Goal: Transaction & Acquisition: Purchase product/service

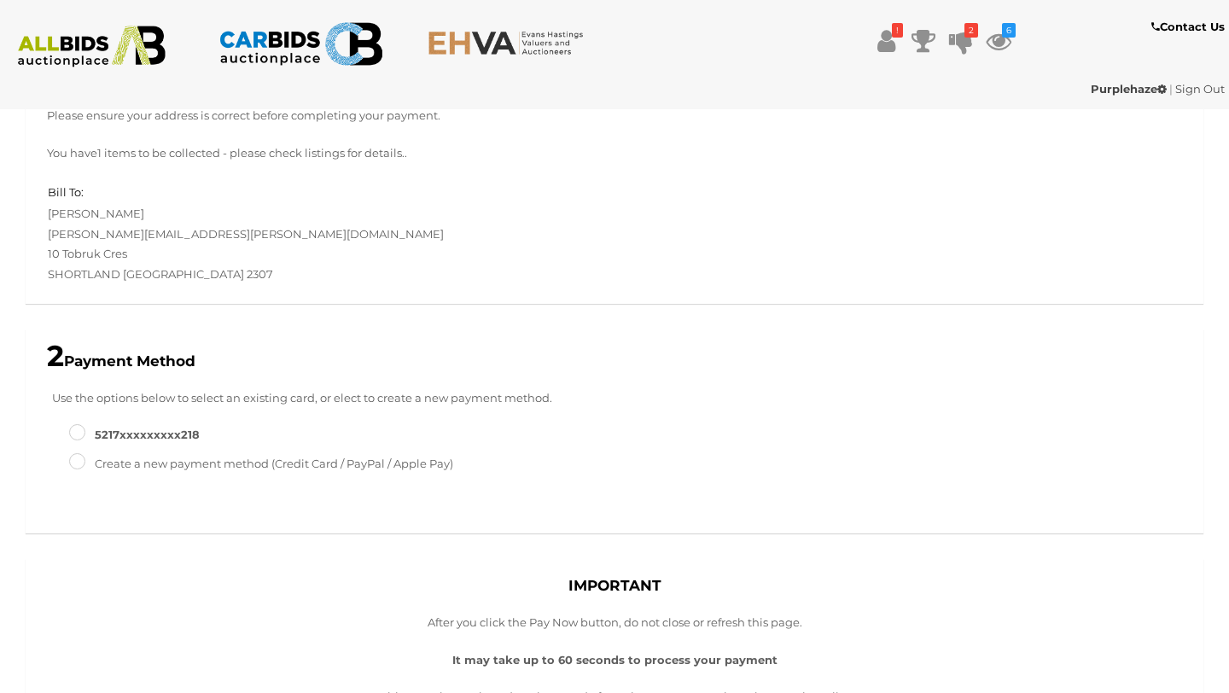
scroll to position [119, 0]
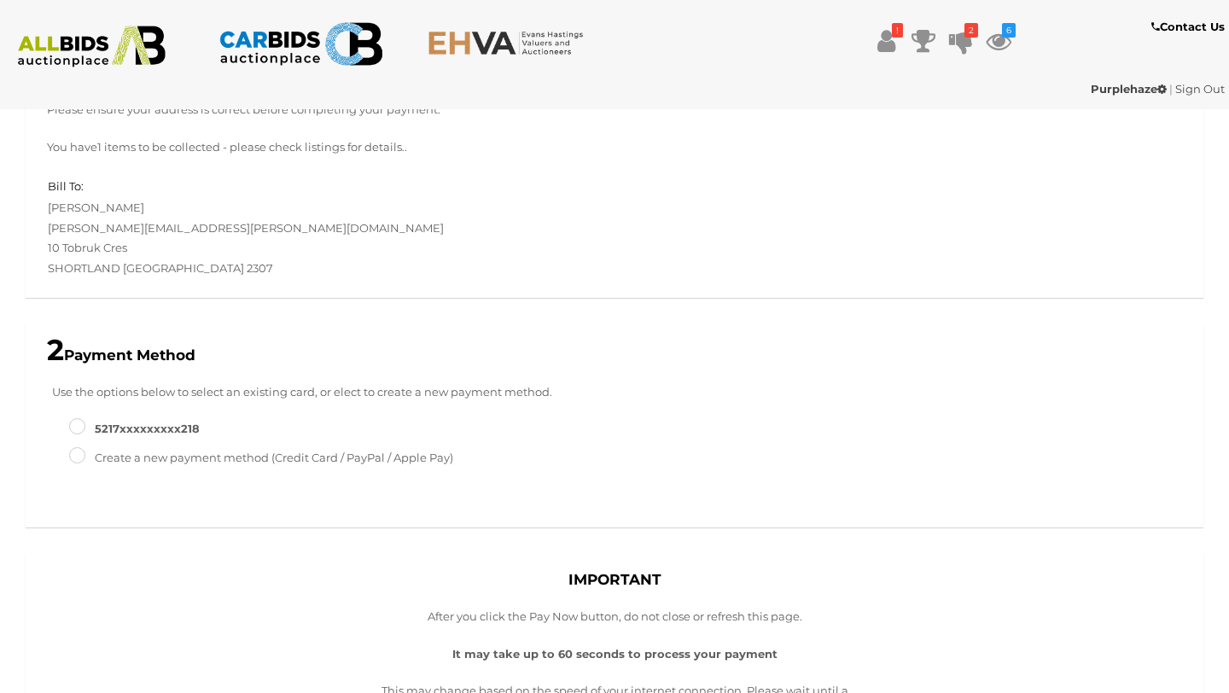
type input "*******"
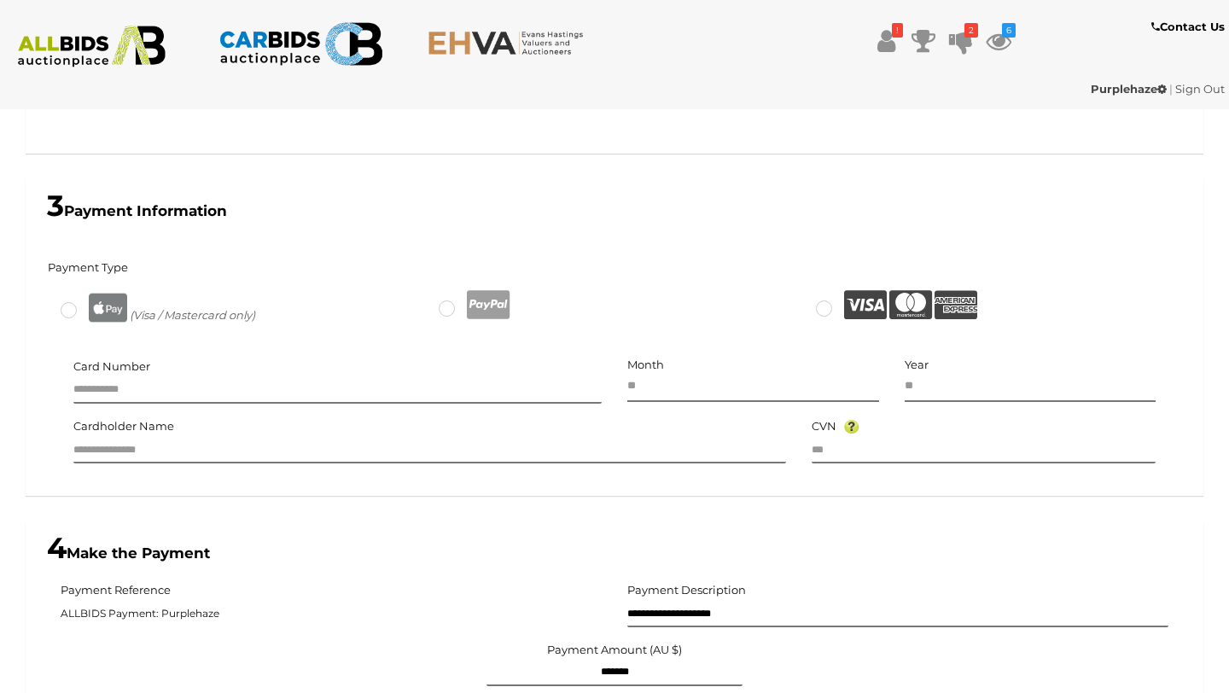
scroll to position [595, 0]
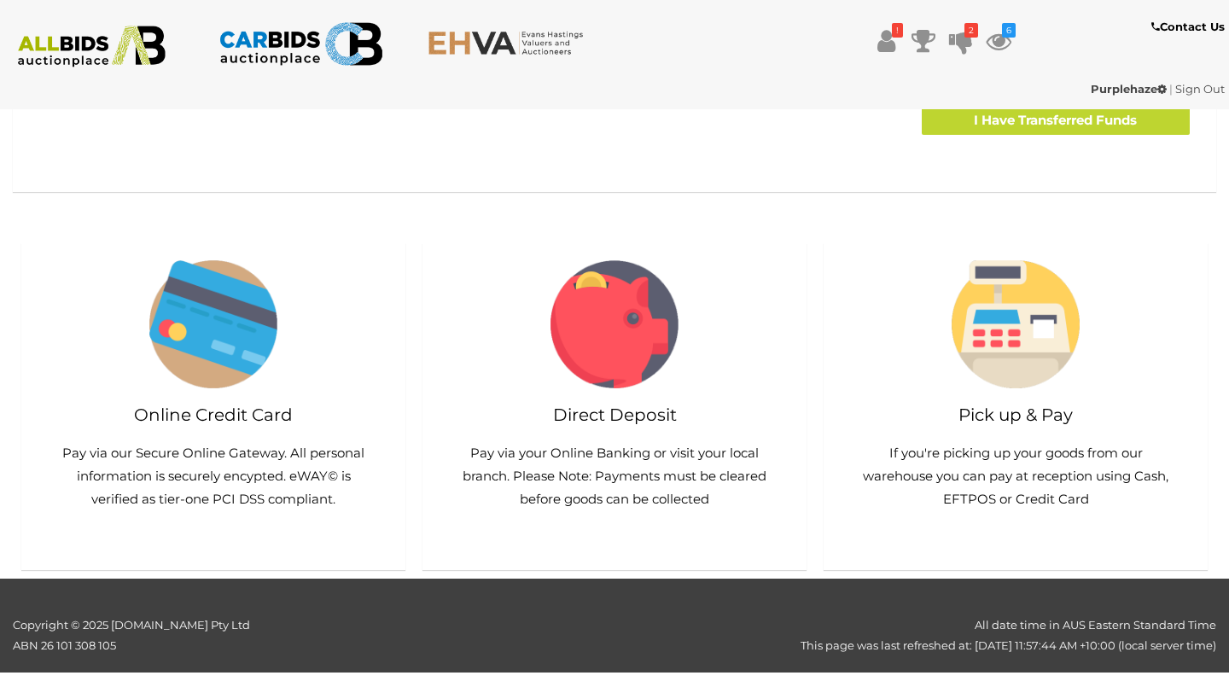
scroll to position [864, 0]
click at [1015, 416] on h2 "Pick up & Pay" at bounding box center [1015, 414] width 350 height 19
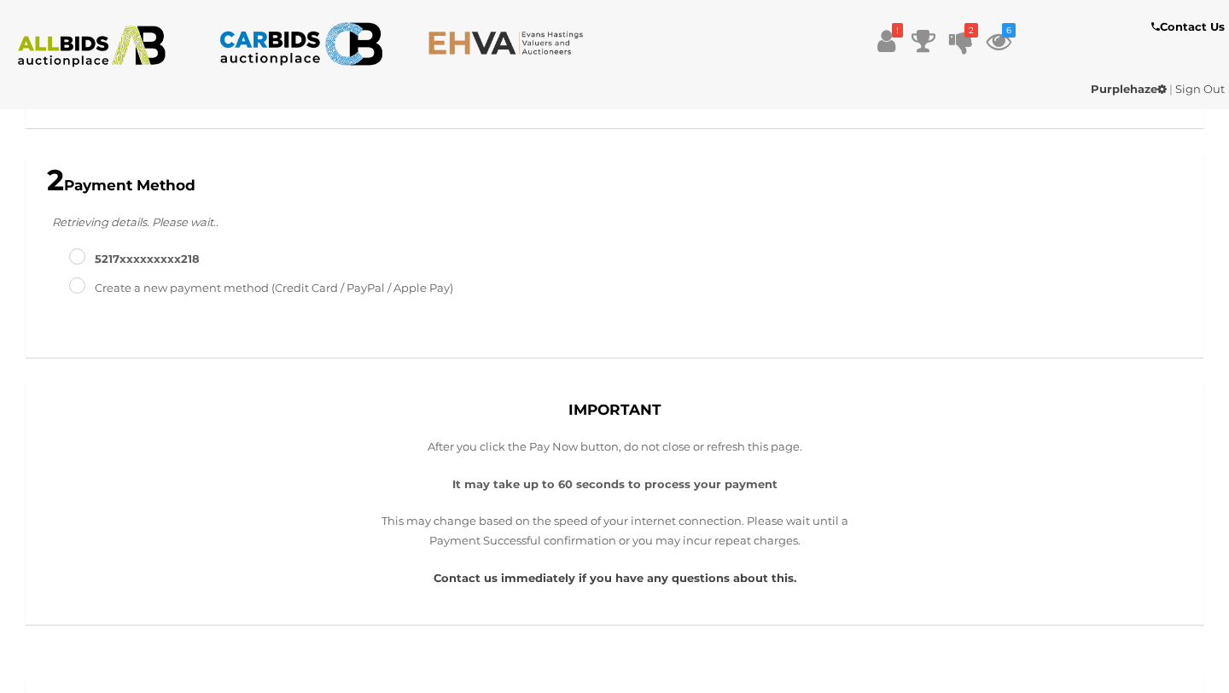
scroll to position [289, 0]
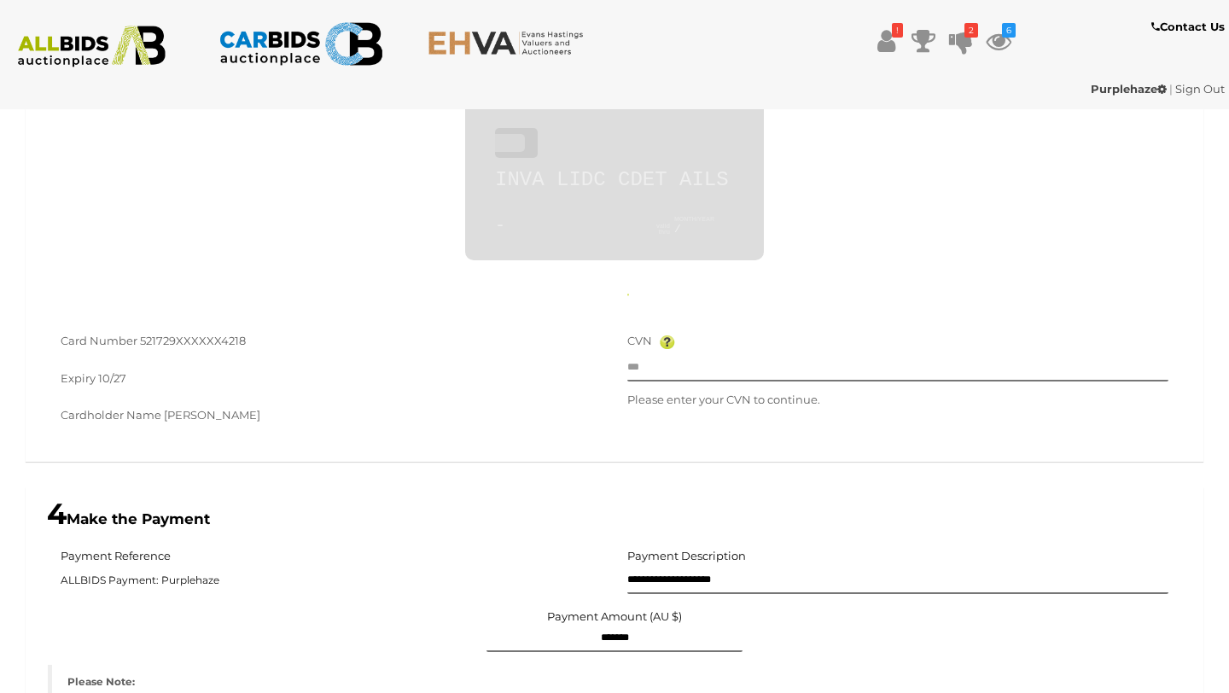
type input "**********"
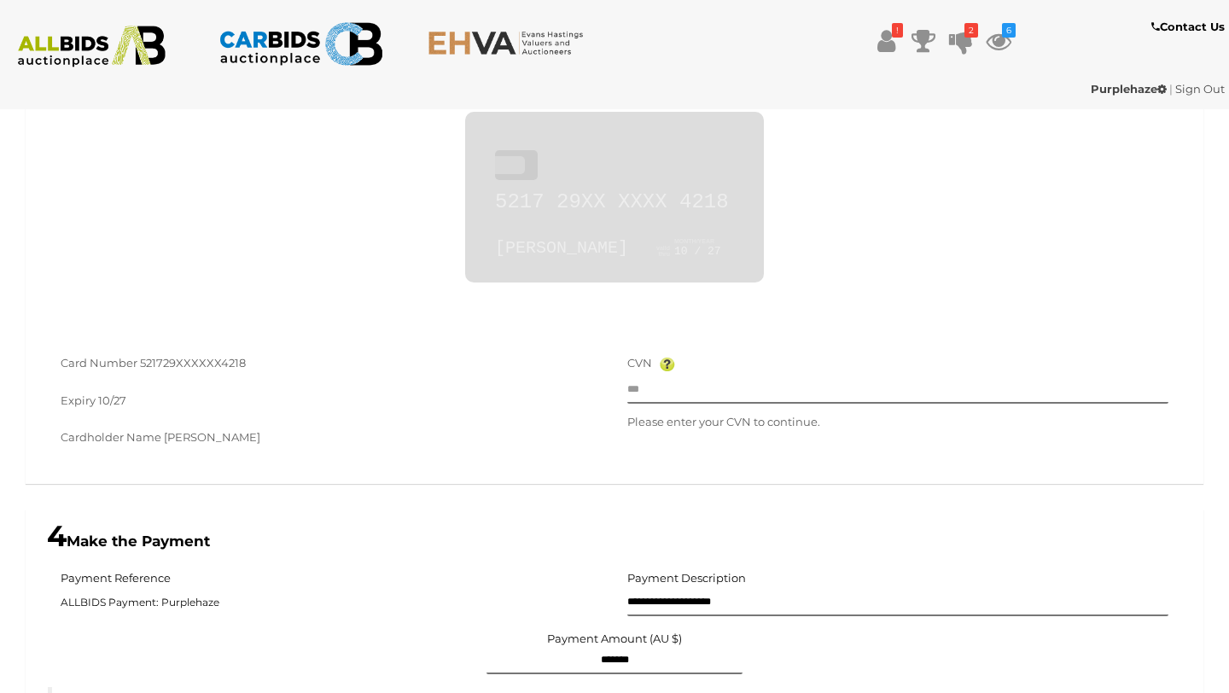
scroll to position [616, 0]
click at [651, 397] on input "text" at bounding box center [897, 394] width 541 height 26
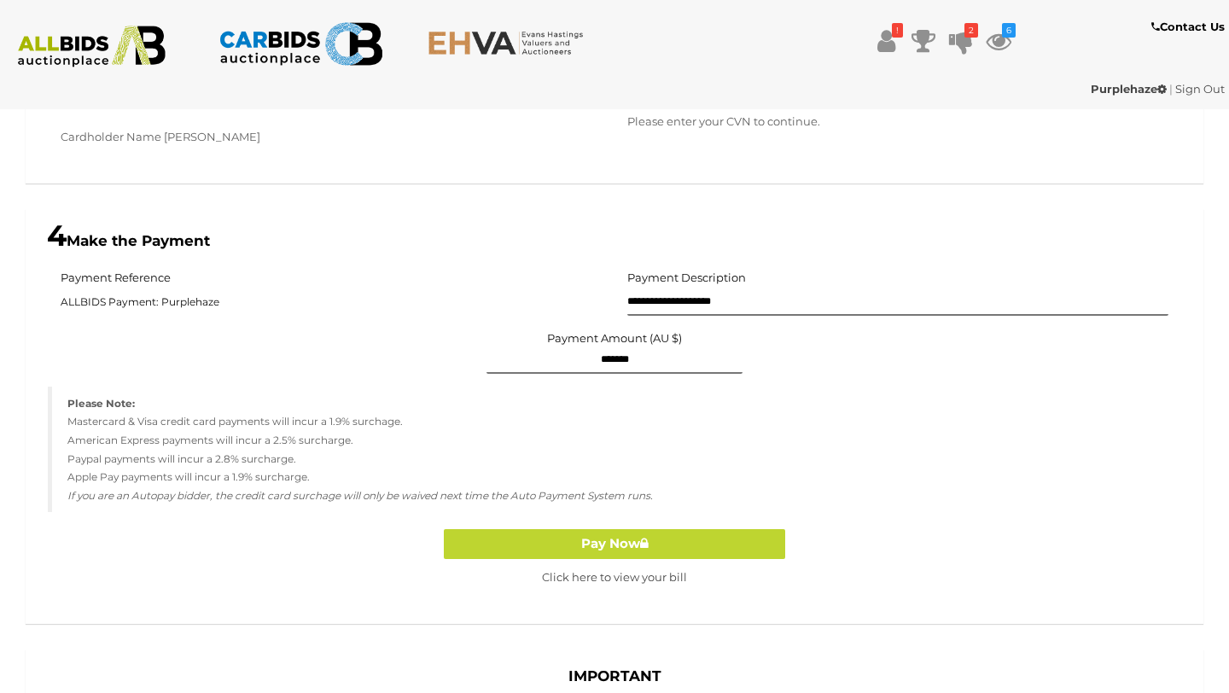
scroll to position [924, 0]
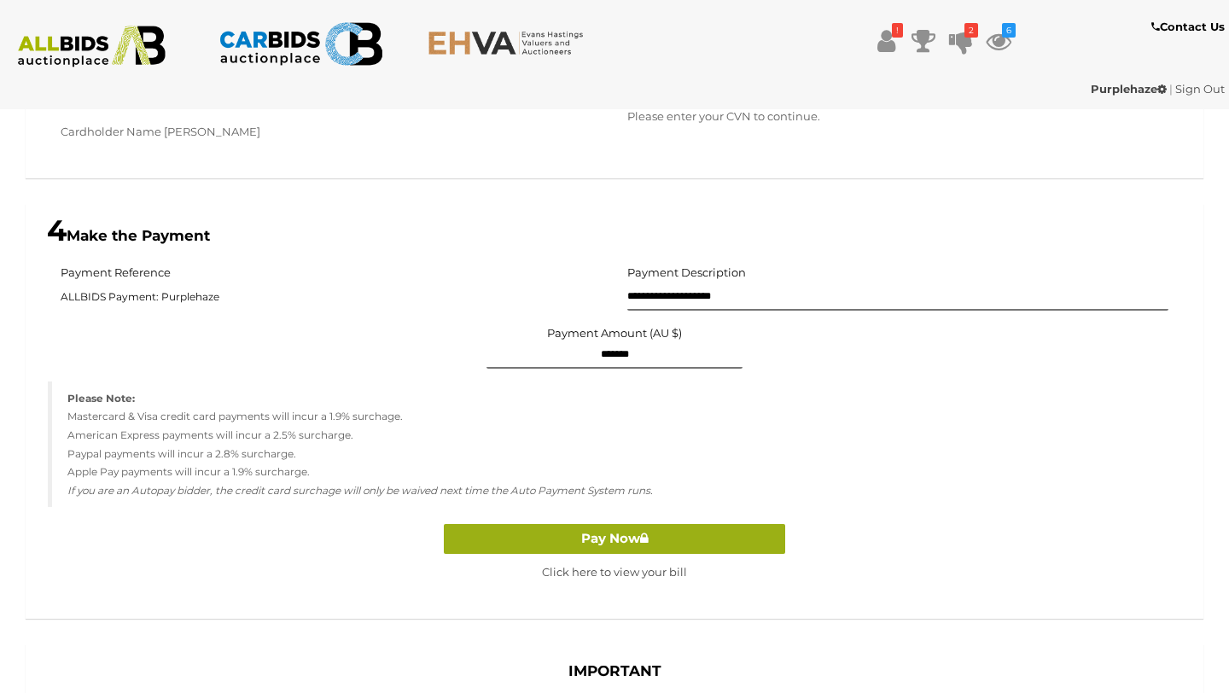
click at [673, 542] on button "Pay Now" at bounding box center [614, 539] width 341 height 30
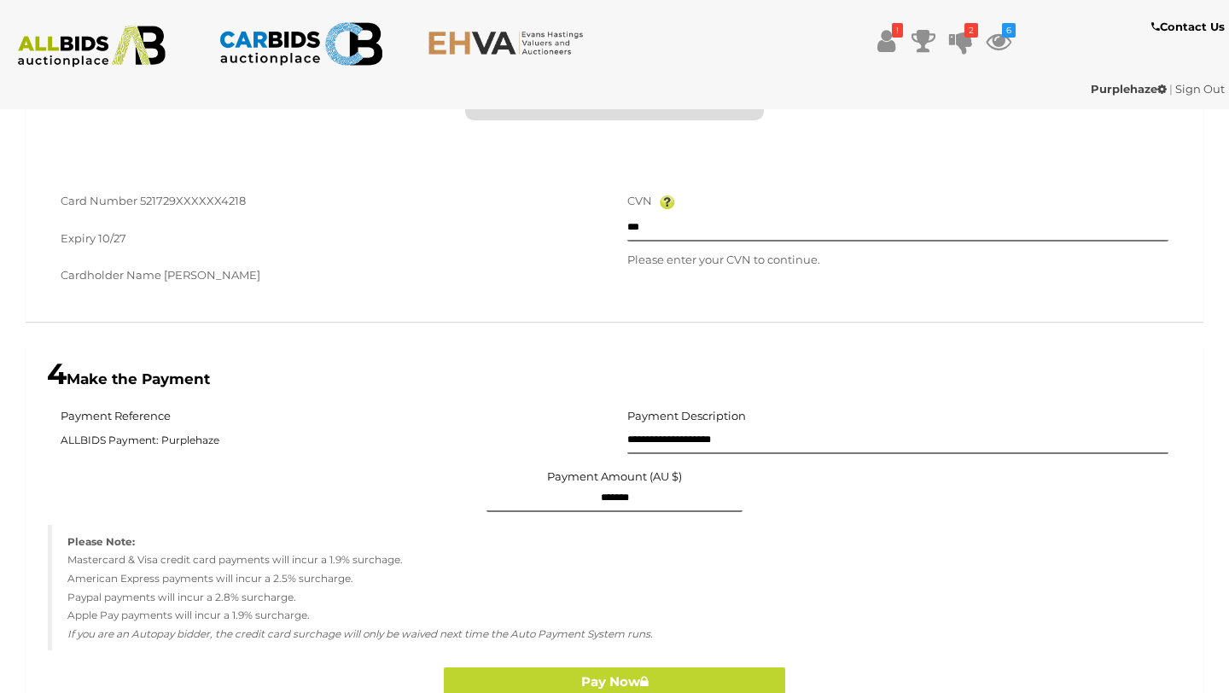
scroll to position [779, 0]
click at [645, 224] on input "***" at bounding box center [897, 231] width 541 height 26
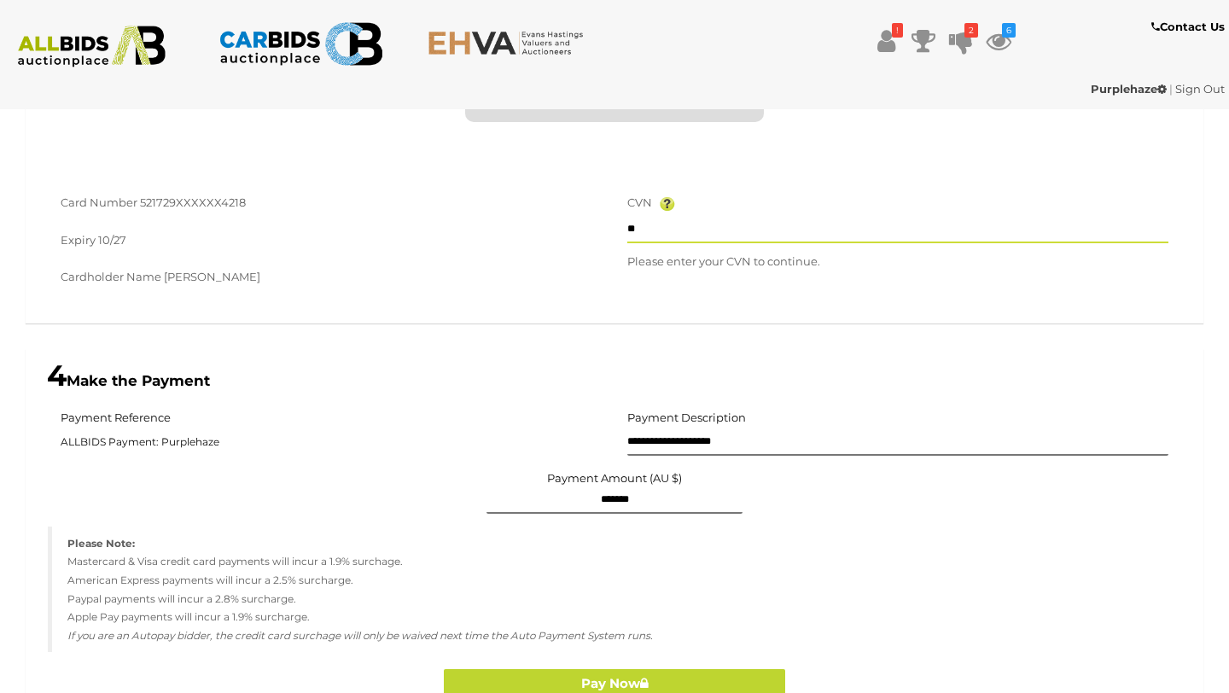
type input "*"
type input "***"
click at [653, 323] on div "Card Number 521729XXXXXX4218 Expiry 10/27 Cardholder Name Manoj Basnet CVN ***" at bounding box center [615, 248] width 1178 height 150
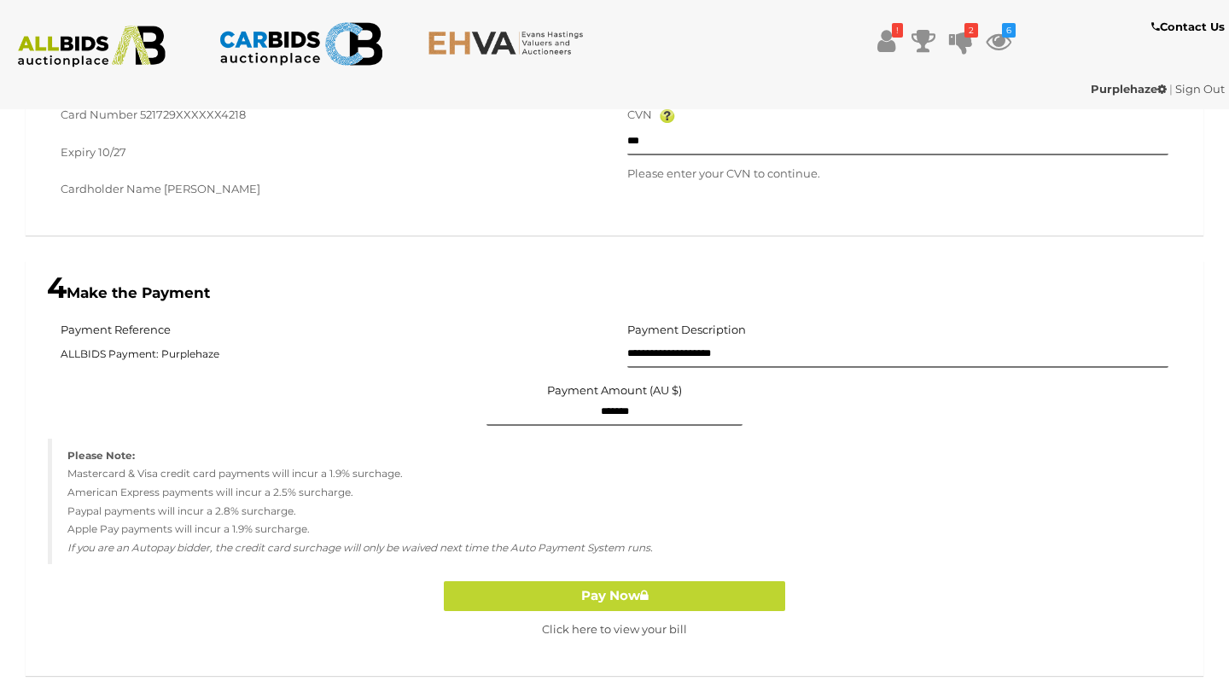
scroll to position [856, 0]
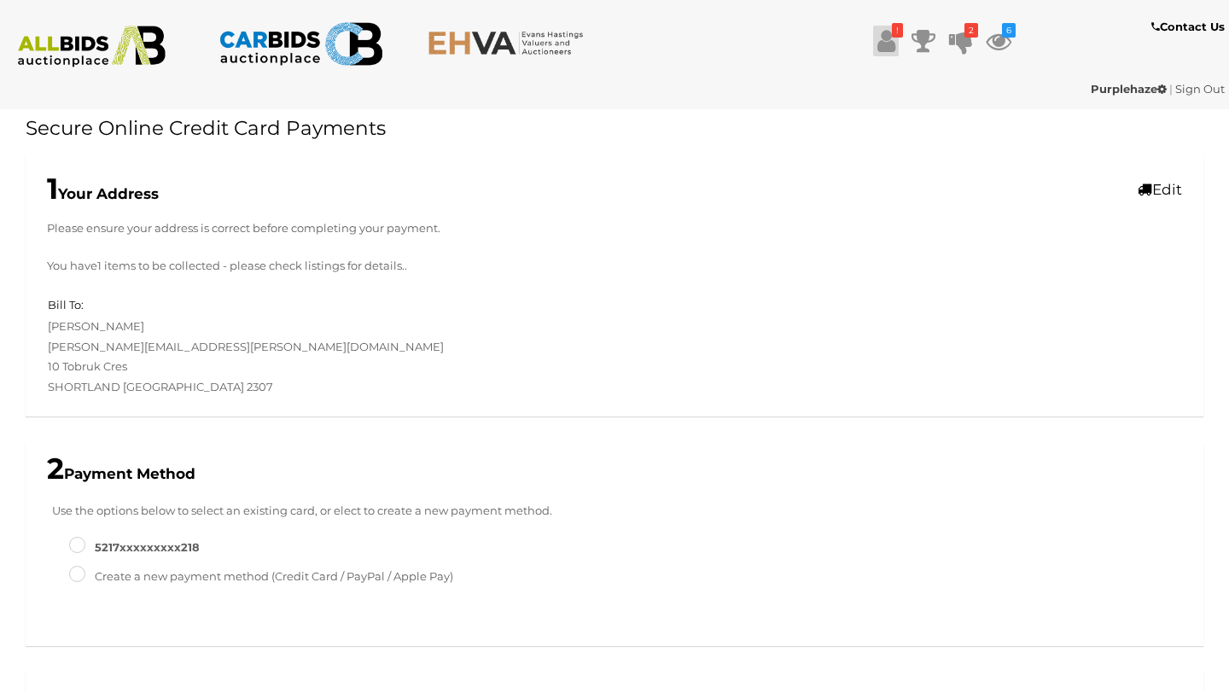
click at [885, 39] on icon at bounding box center [886, 41] width 18 height 31
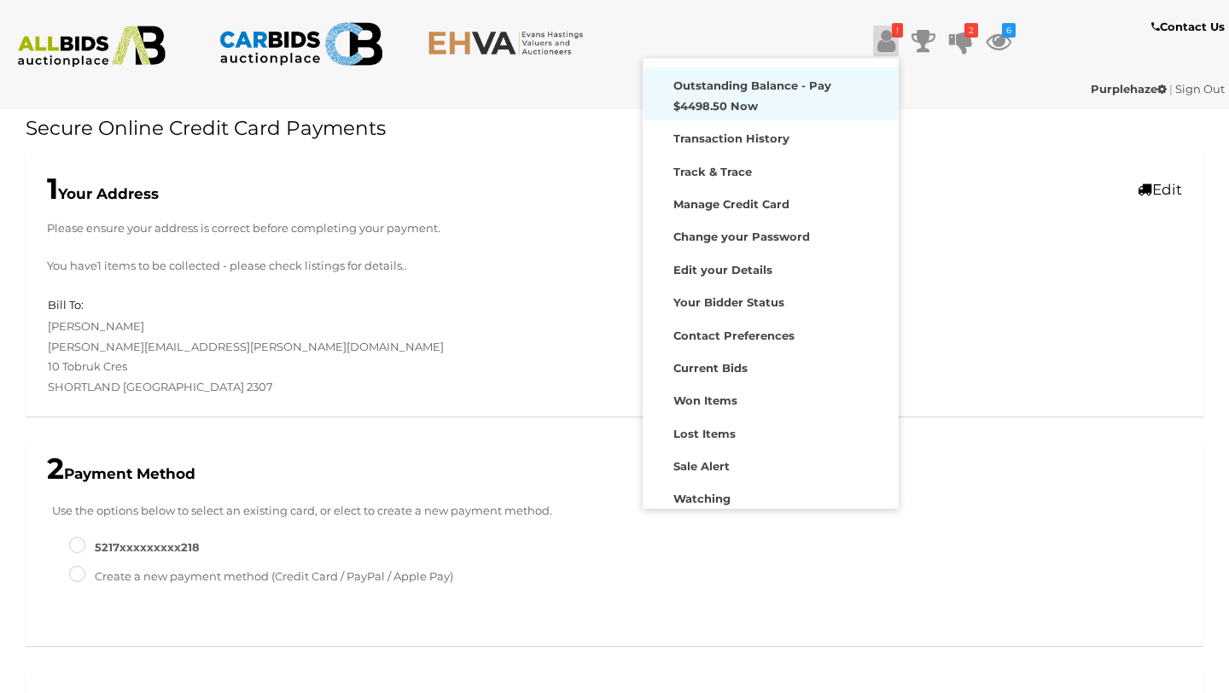
click at [808, 89] on strong "Outstanding Balance - Pay $4498.50 Now" at bounding box center [752, 95] width 158 height 33
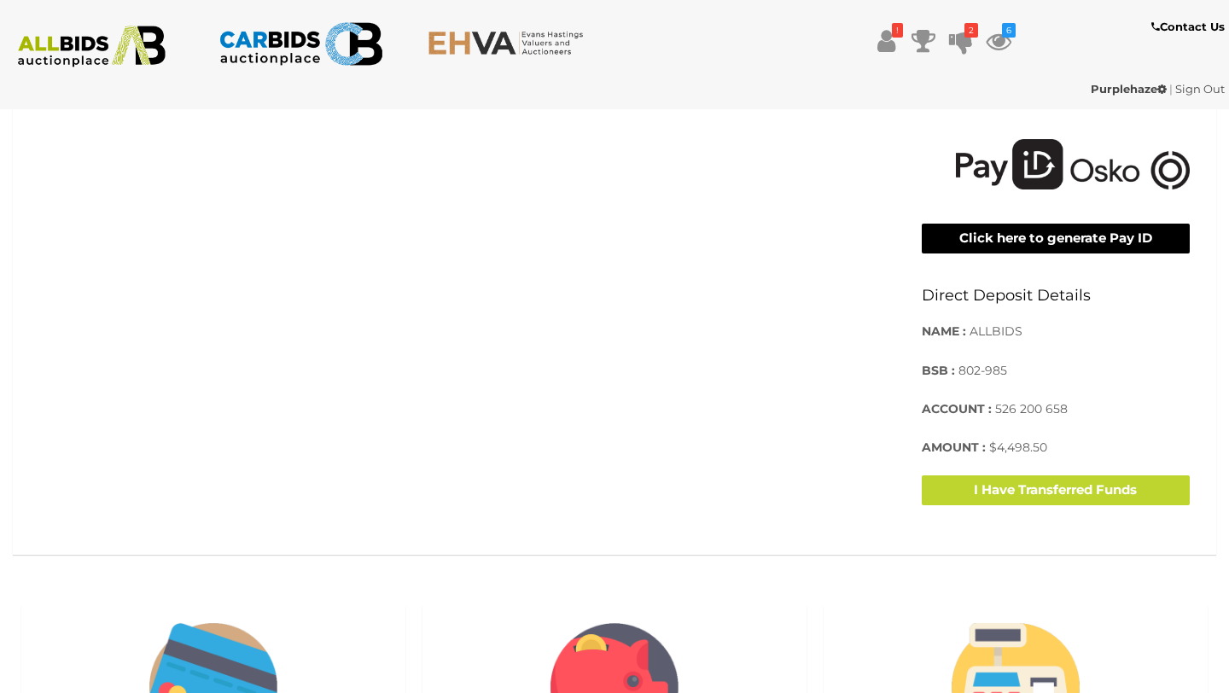
scroll to position [488, 0]
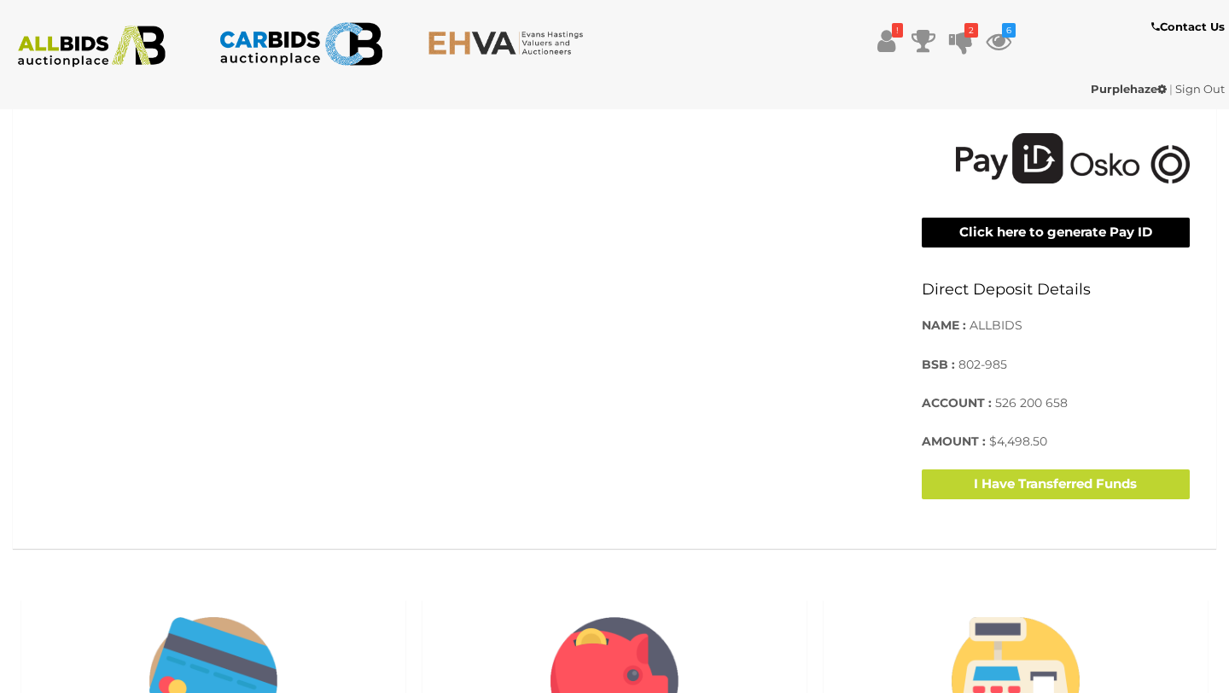
click at [1036, 247] on button "Click here to generate Pay ID" at bounding box center [1056, 233] width 269 height 30
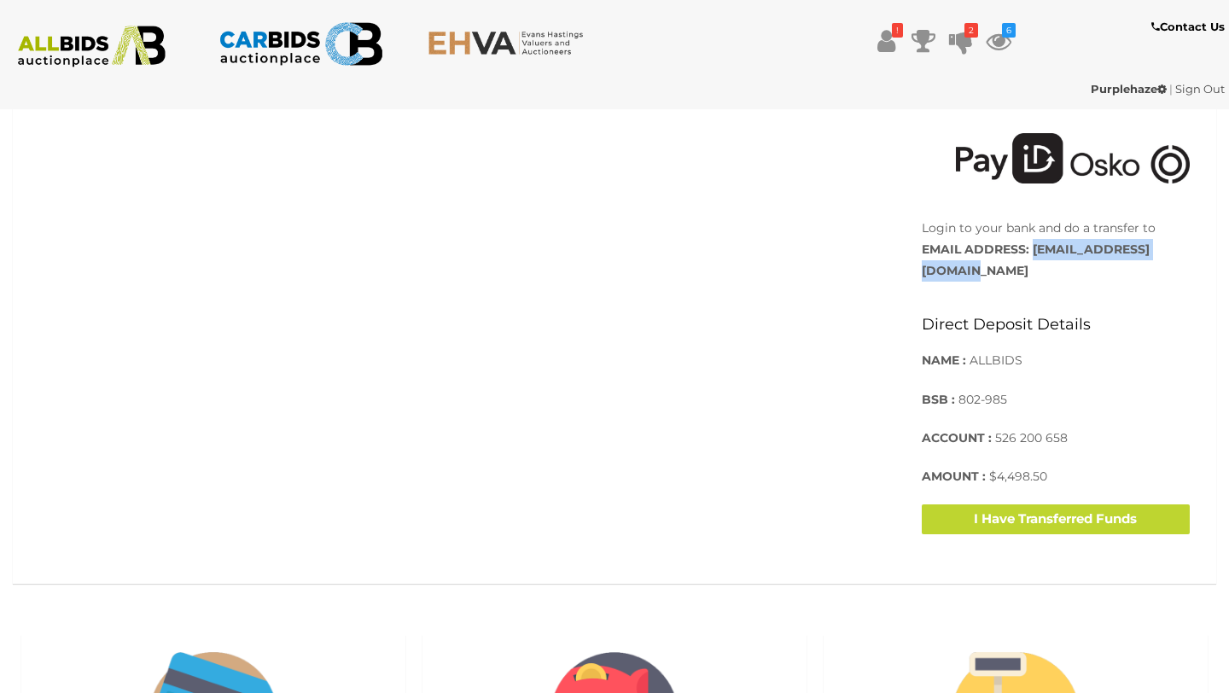
drag, startPoint x: 1033, startPoint y: 276, endPoint x: 1183, endPoint y: 268, distance: 149.6
click at [1183, 268] on p "Login to your bank and do a transfer to EMAIL ADDRESS: [EMAIL_ADDRESS][DOMAIN_N…" at bounding box center [1056, 250] width 269 height 65
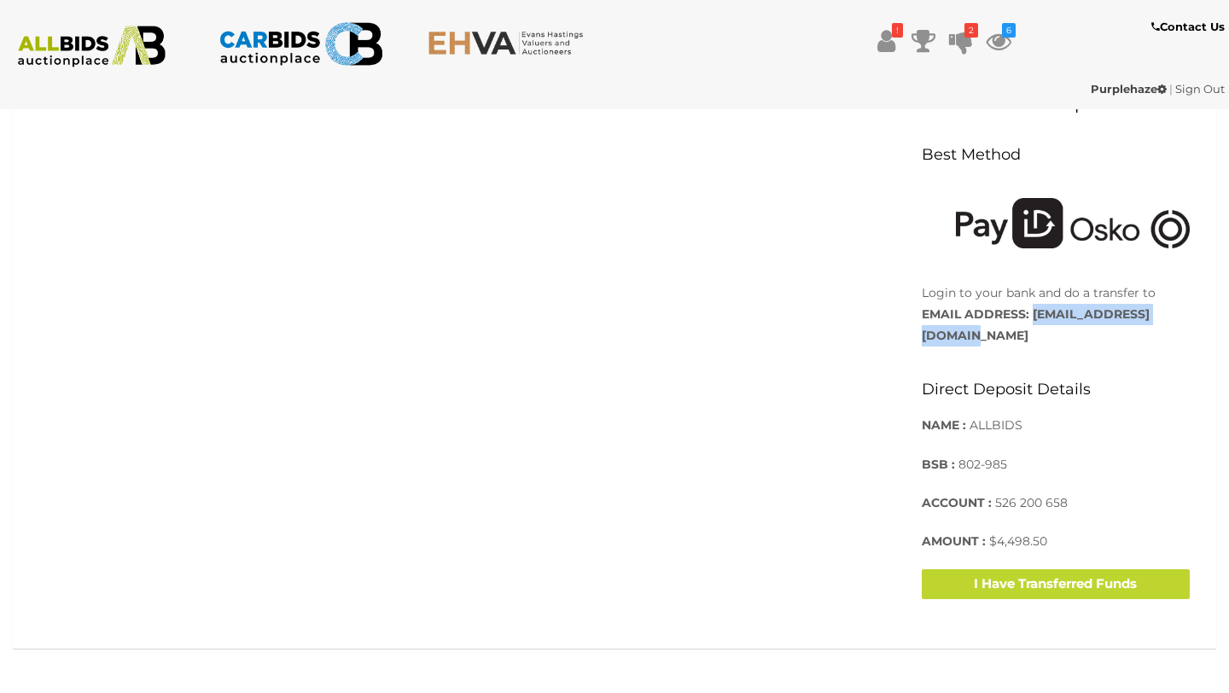
scroll to position [426, 0]
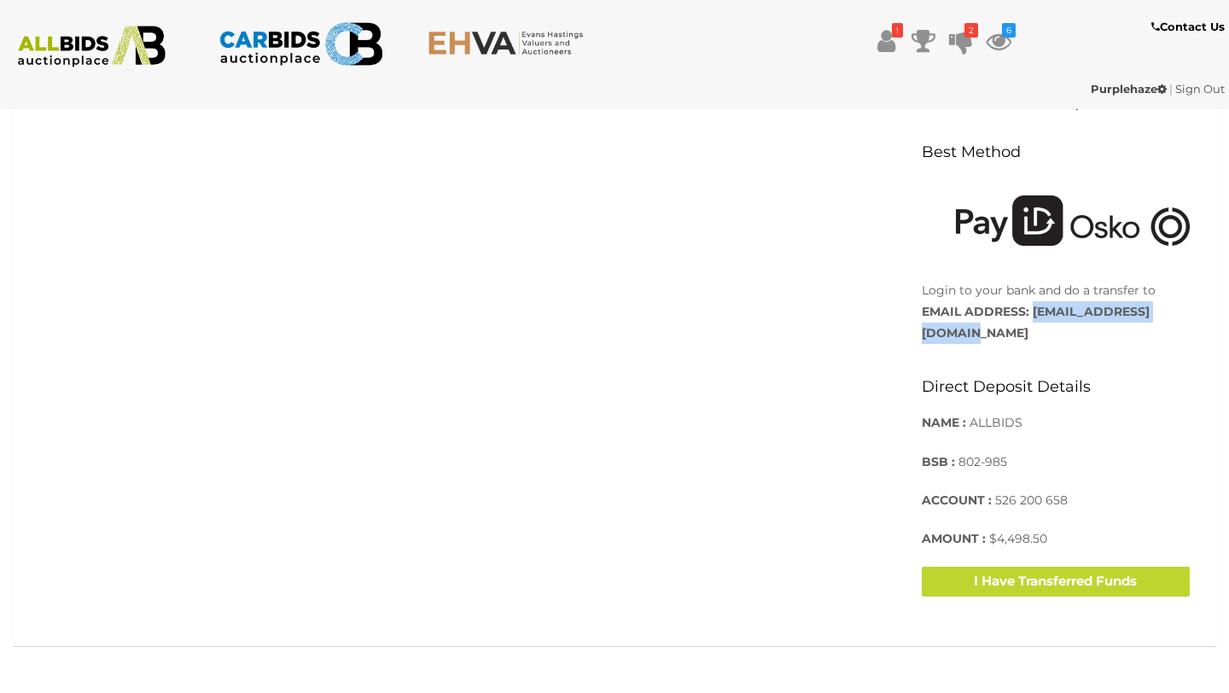
copy strong "[EMAIL_ADDRESS][DOMAIN_NAME]"
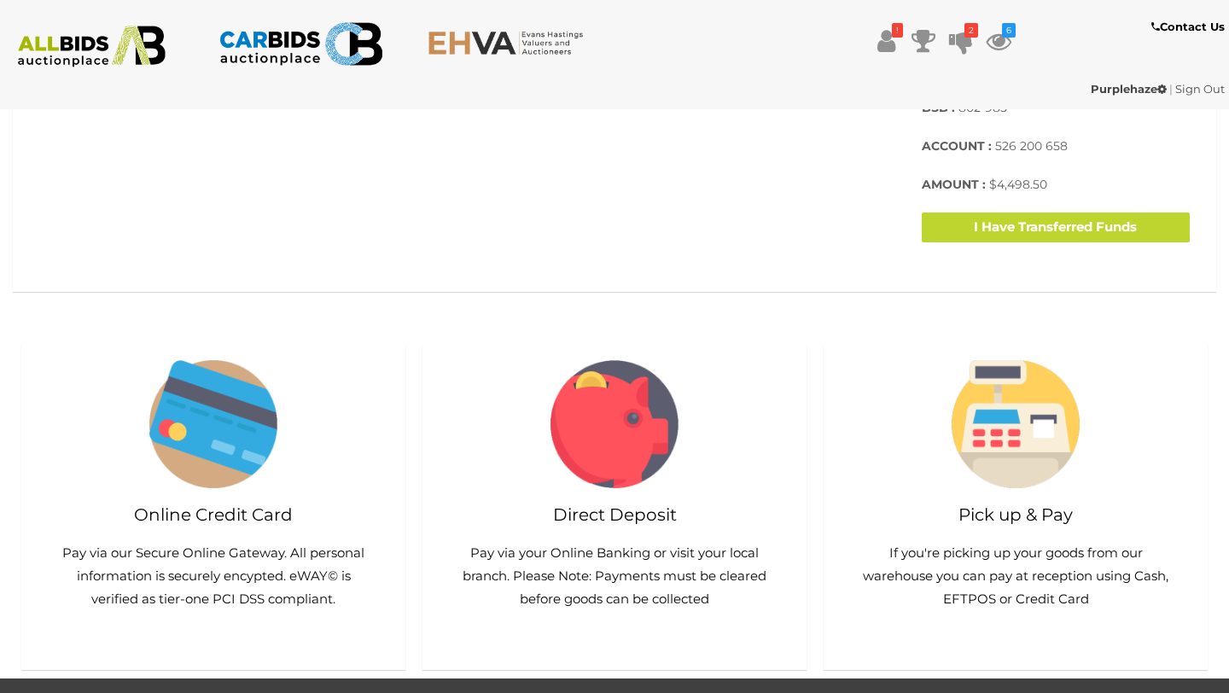
scroll to position [881, 0]
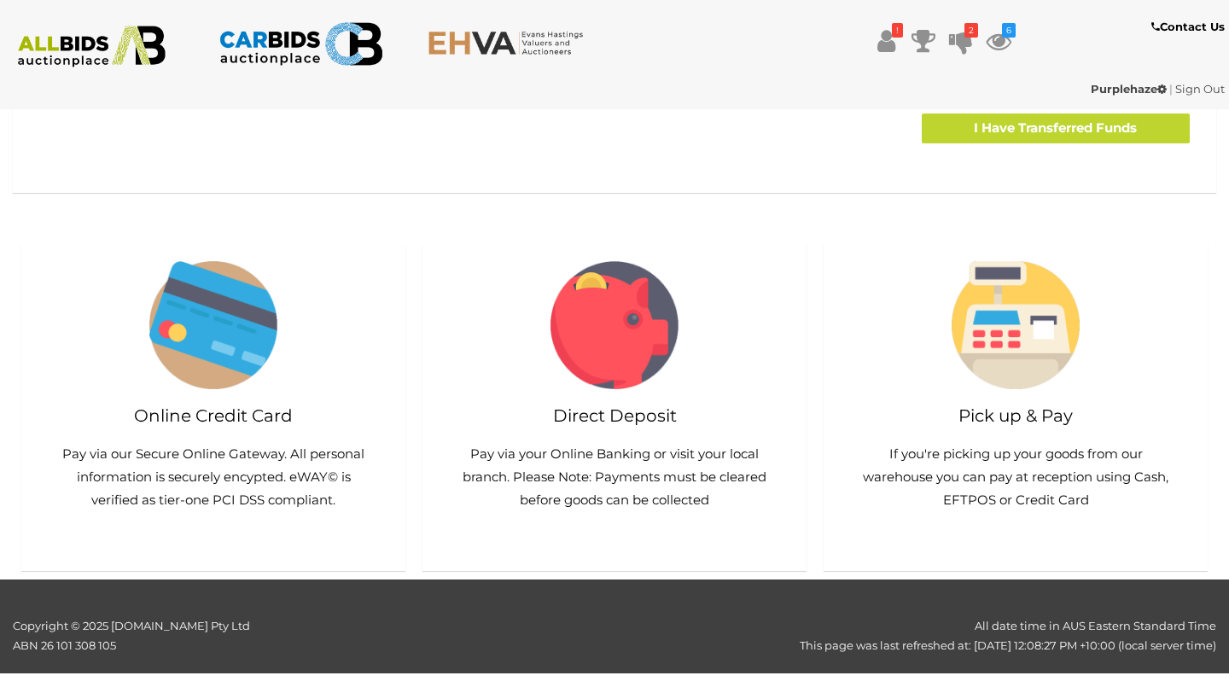
click at [582, 420] on h2 "Direct Deposit" at bounding box center [614, 415] width 350 height 19
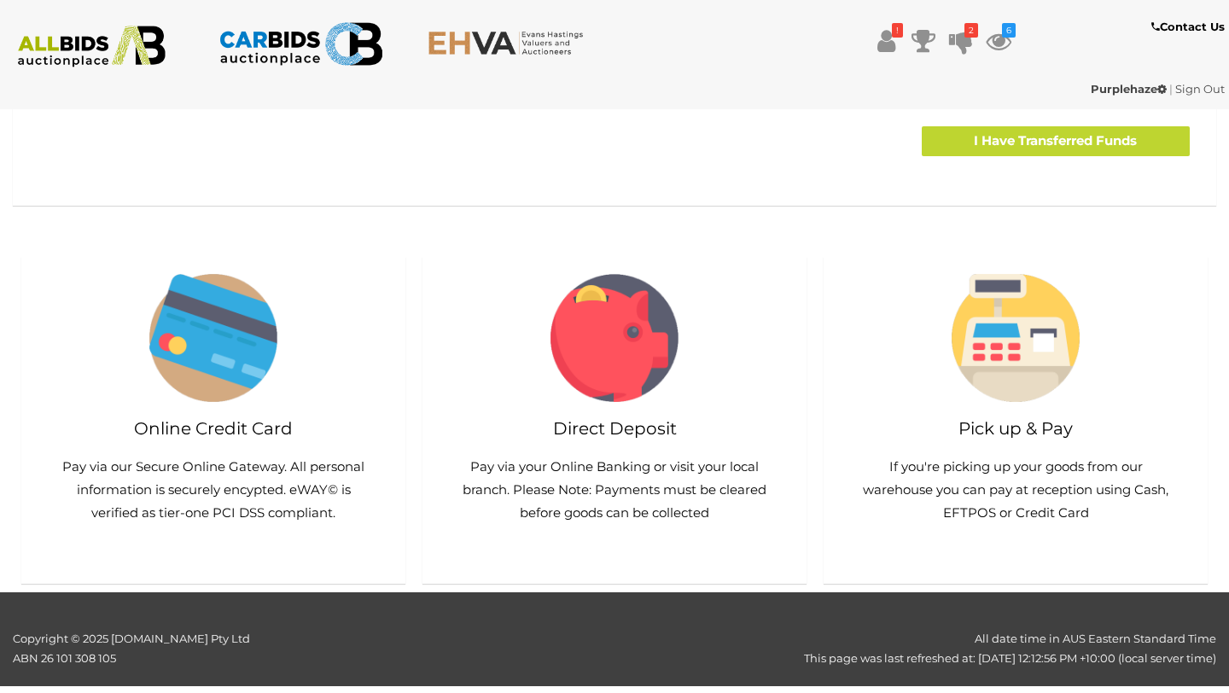
scroll to position [881, 0]
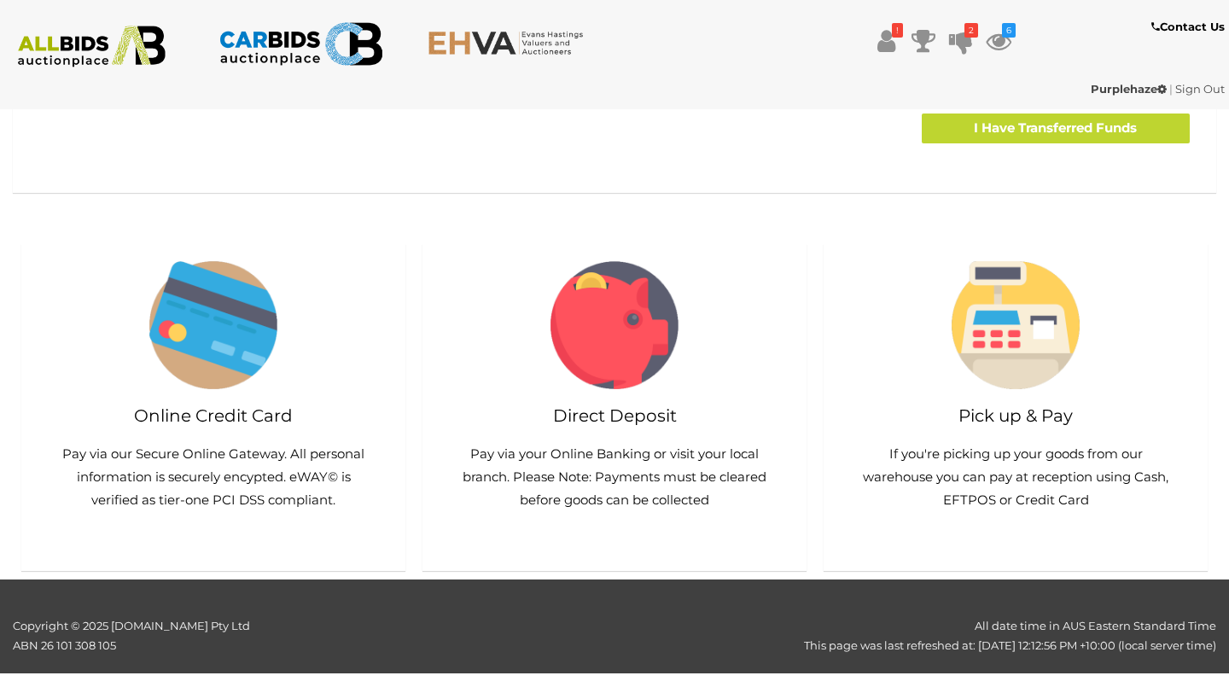
click at [649, 321] on img at bounding box center [614, 325] width 128 height 128
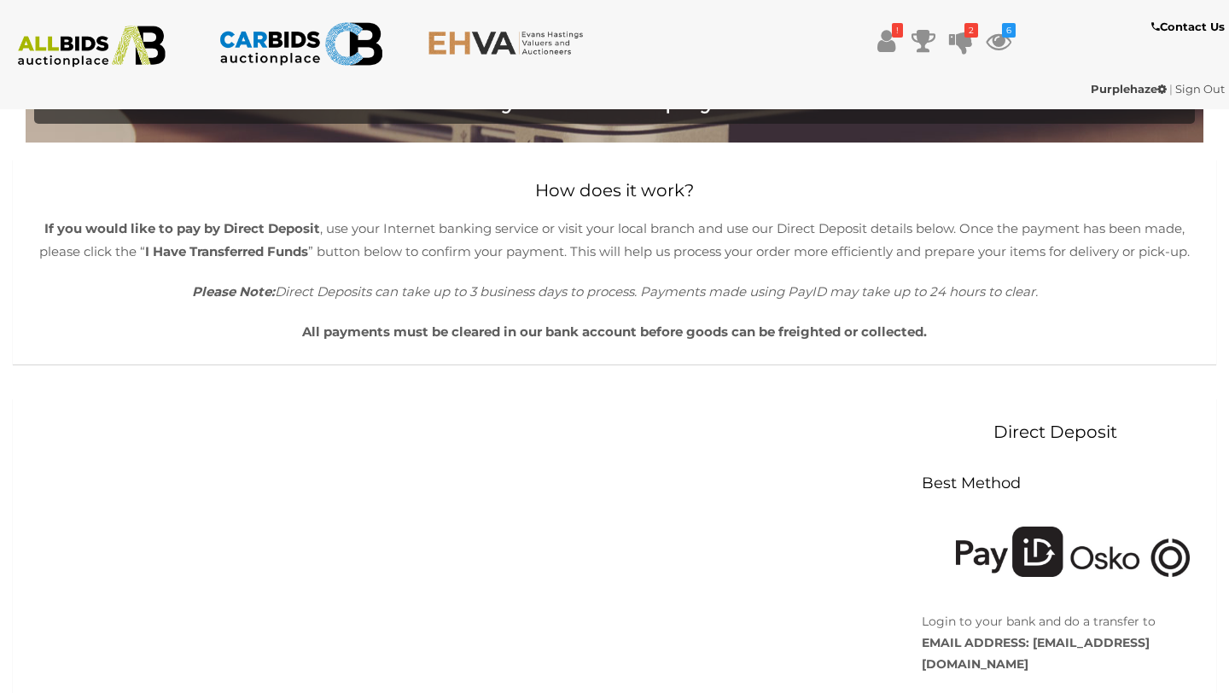
scroll to position [94, 0]
click at [882, 47] on icon at bounding box center [886, 41] width 18 height 31
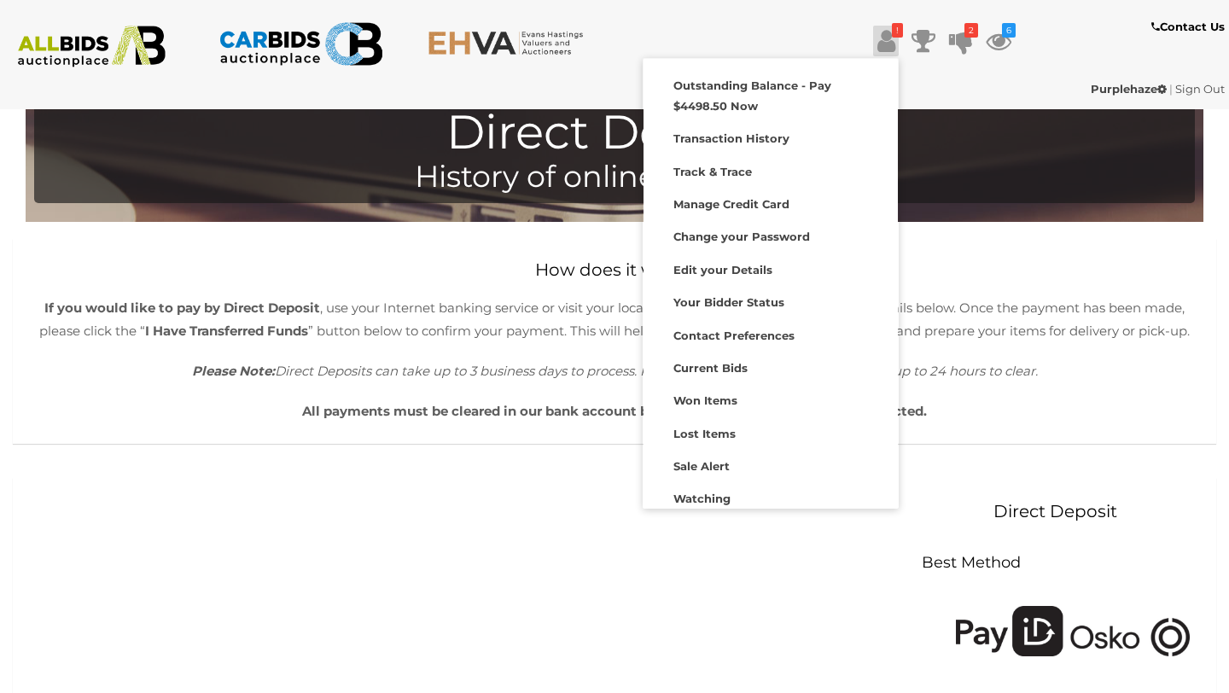
scroll to position [0, 0]
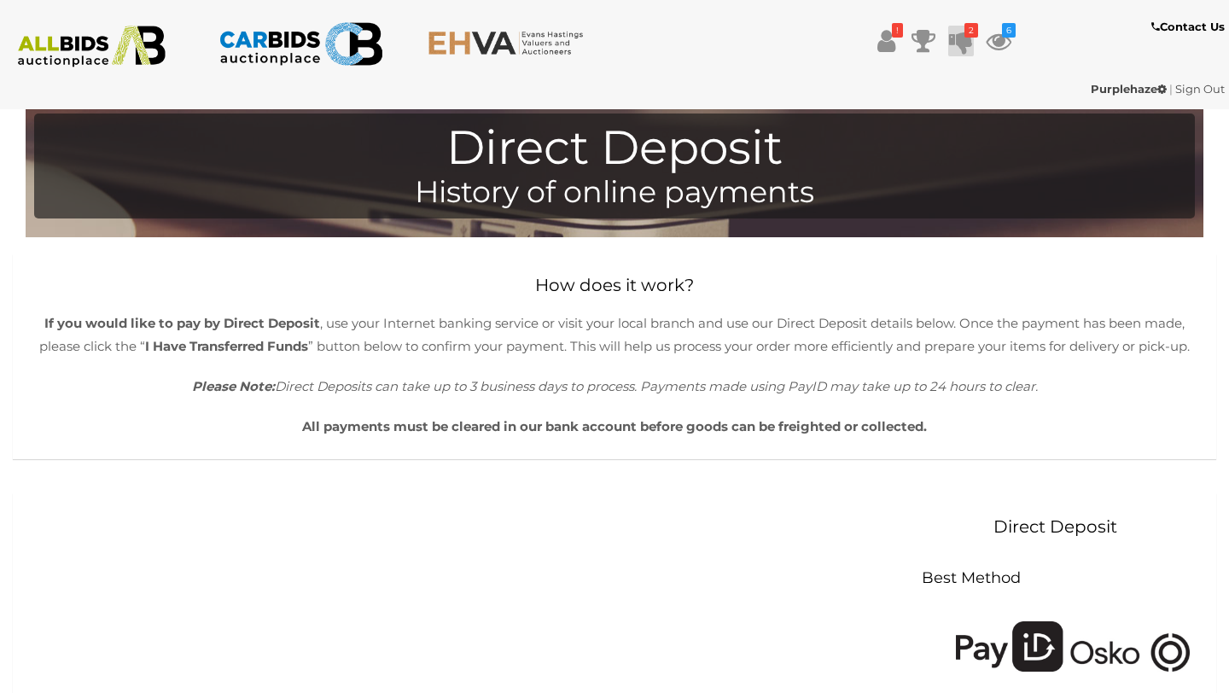
click at [968, 44] on icon at bounding box center [961, 41] width 24 height 31
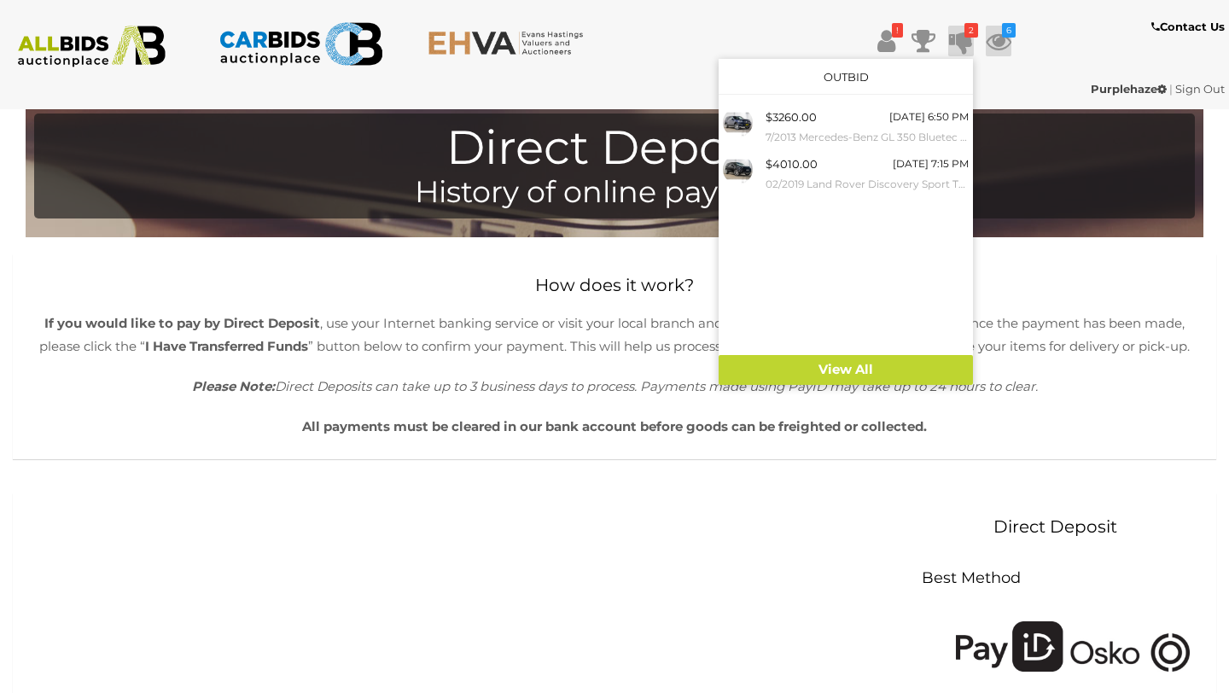
click at [1003, 40] on icon at bounding box center [999, 41] width 26 height 31
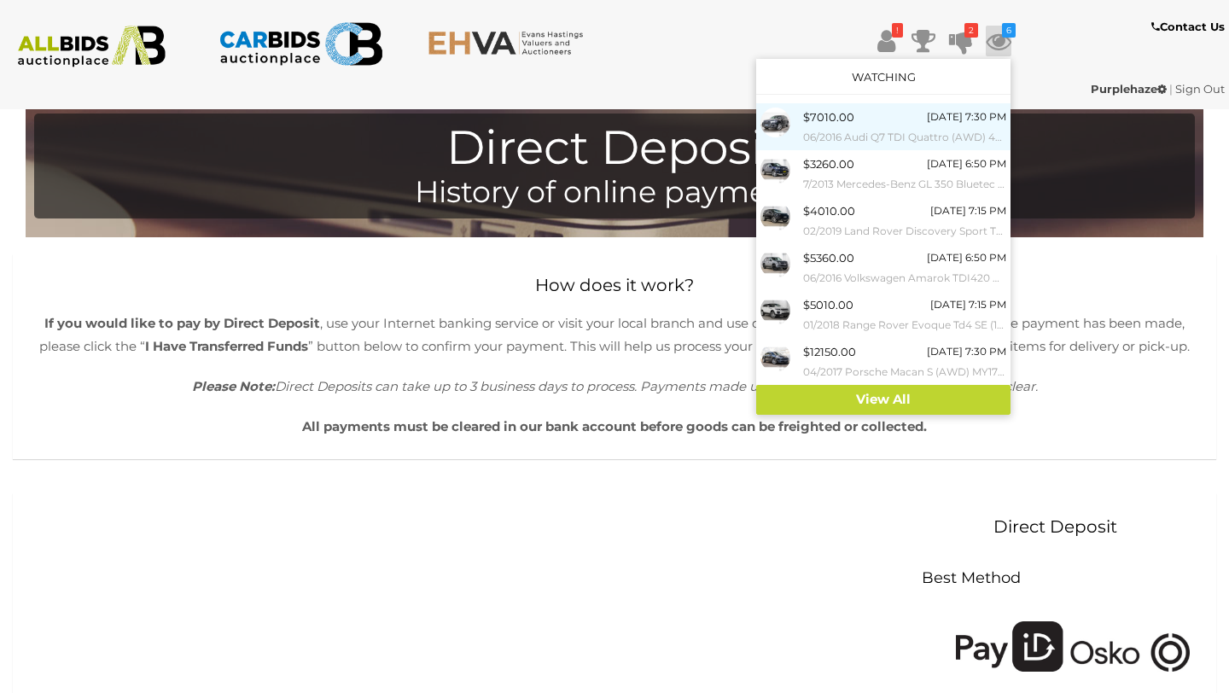
click at [873, 121] on div "$7010.00 [DATE] 7:30 PM 06/2016 Audi Q7 TDI Quattro (AWD) 4M 4d Wagon Orca Blac…" at bounding box center [904, 127] width 203 height 38
